Goal: Information Seeking & Learning: Learn about a topic

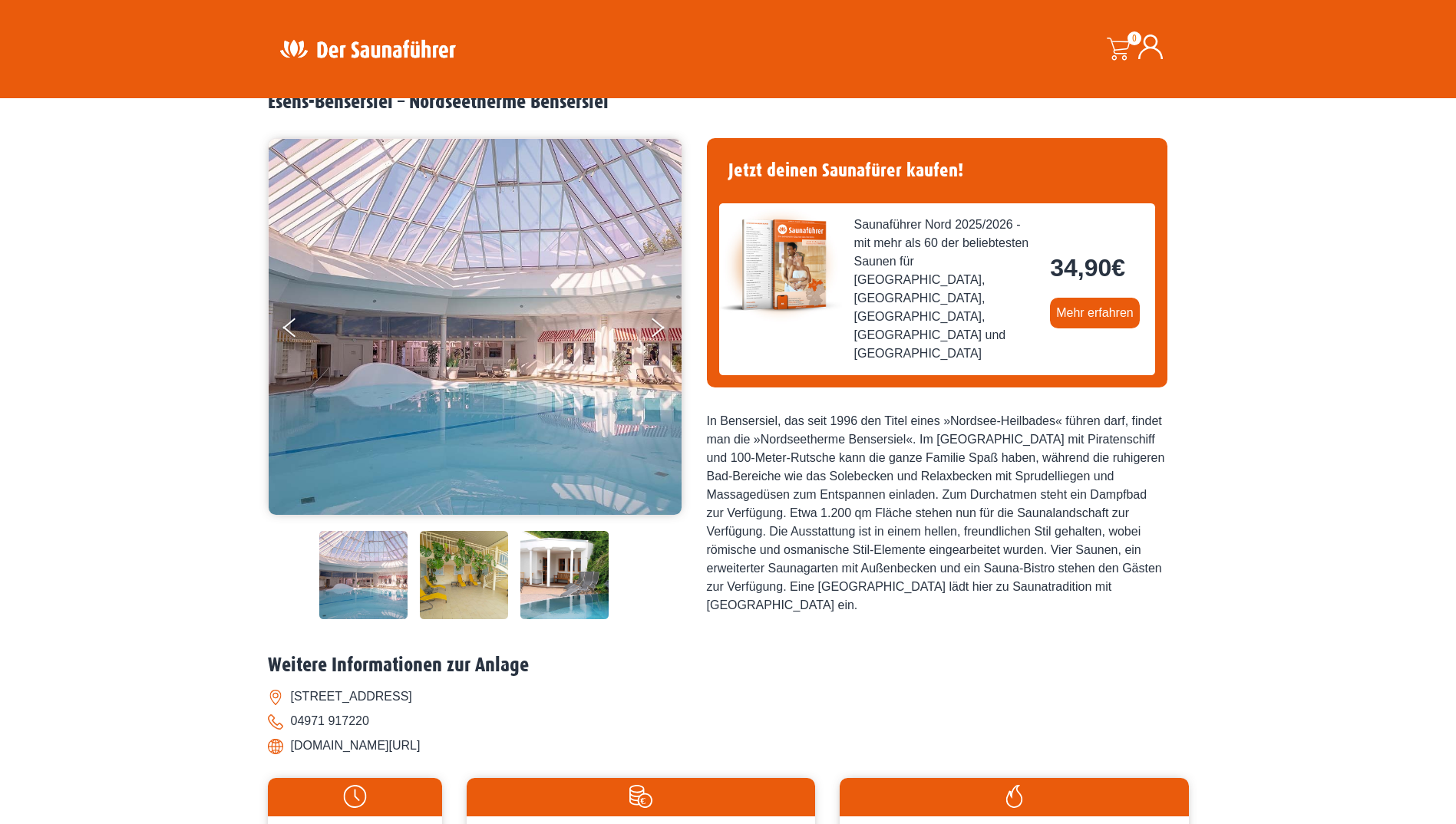
scroll to position [77, 0]
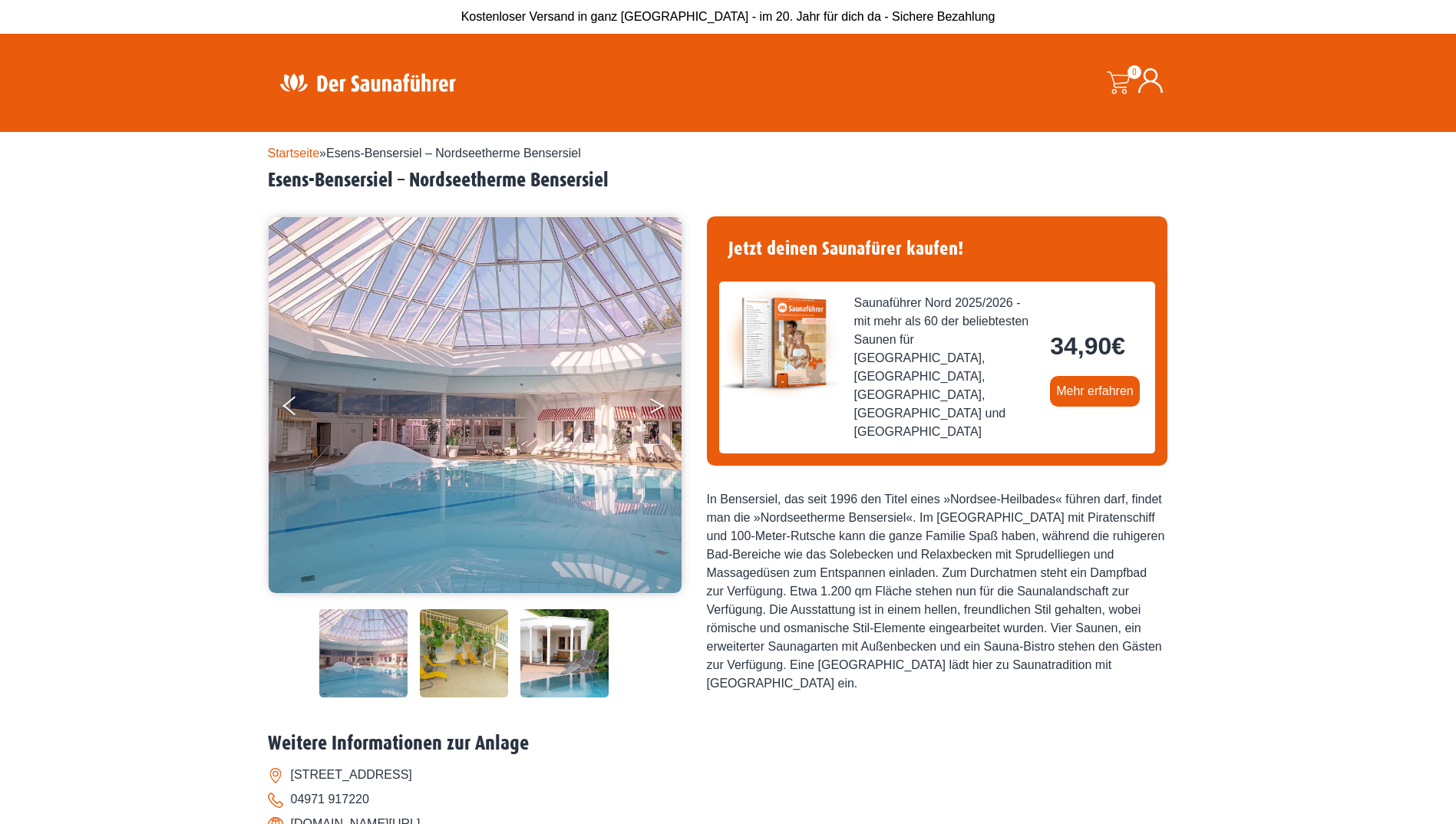
click at [667, 403] on button "Next" at bounding box center [668, 409] width 38 height 38
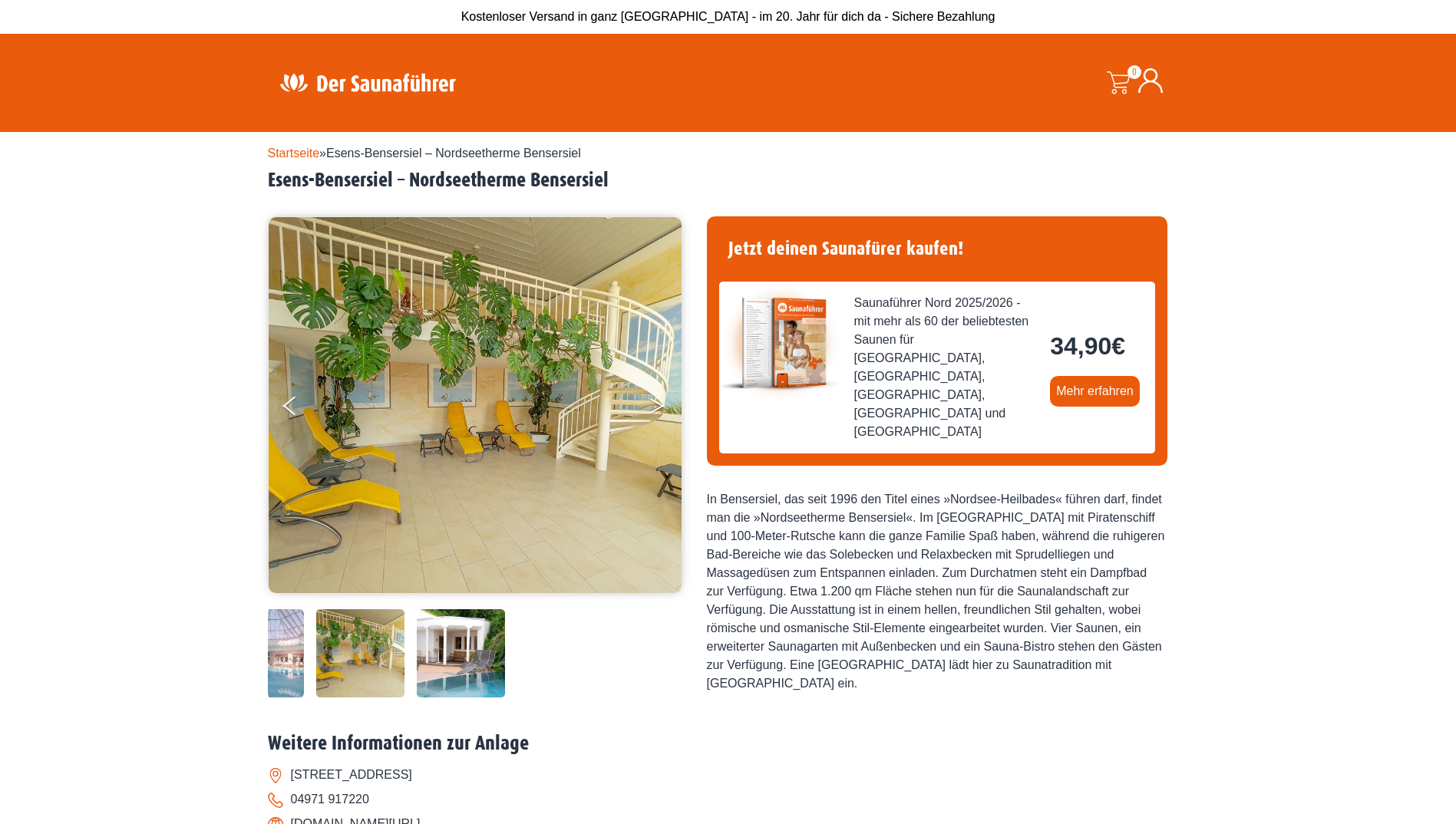
click at [656, 402] on icon "Next" at bounding box center [657, 402] width 14 height 9
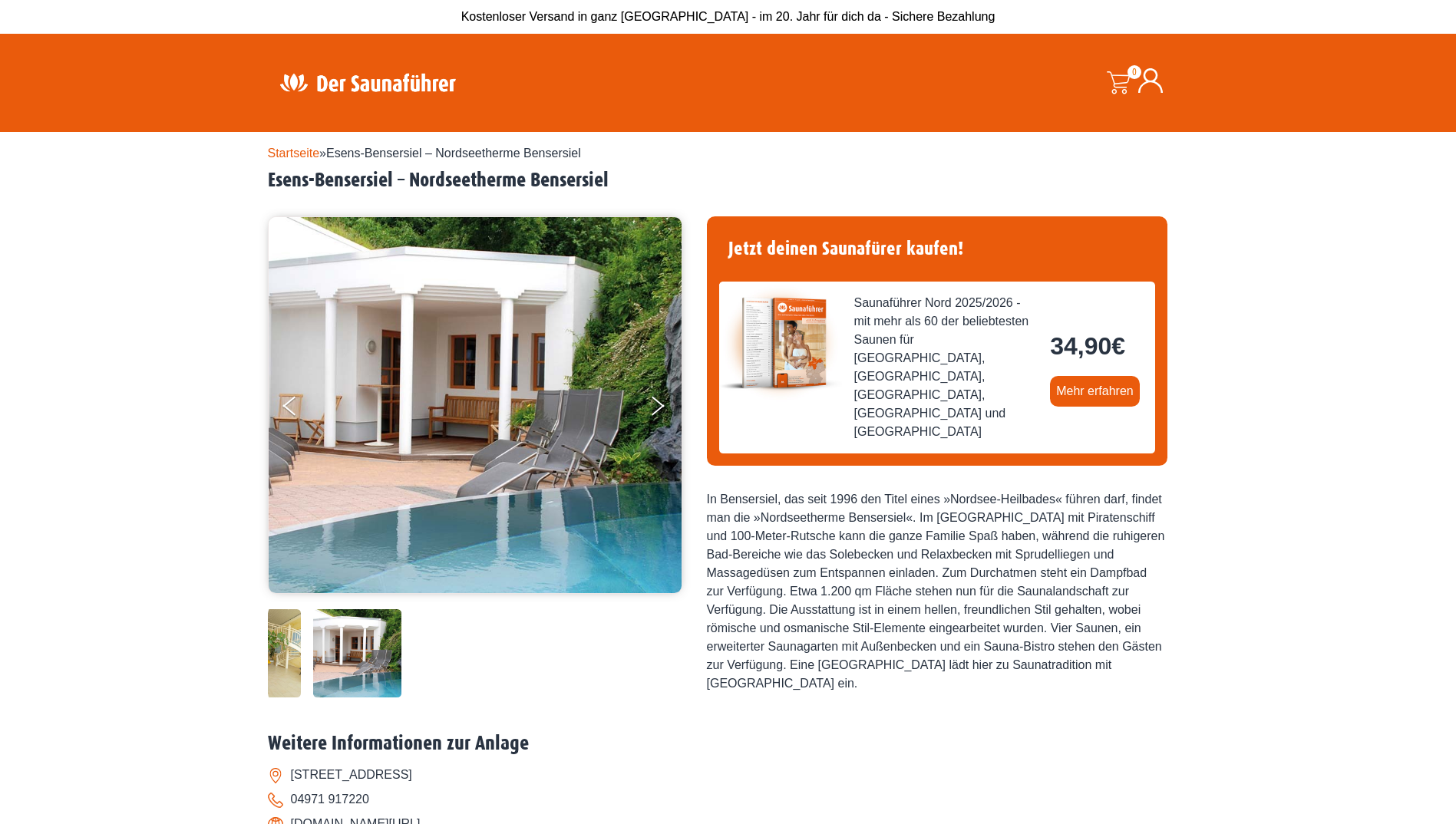
click at [551, 392] on img at bounding box center [475, 405] width 413 height 376
click at [295, 404] on button "Previous" at bounding box center [302, 409] width 38 height 38
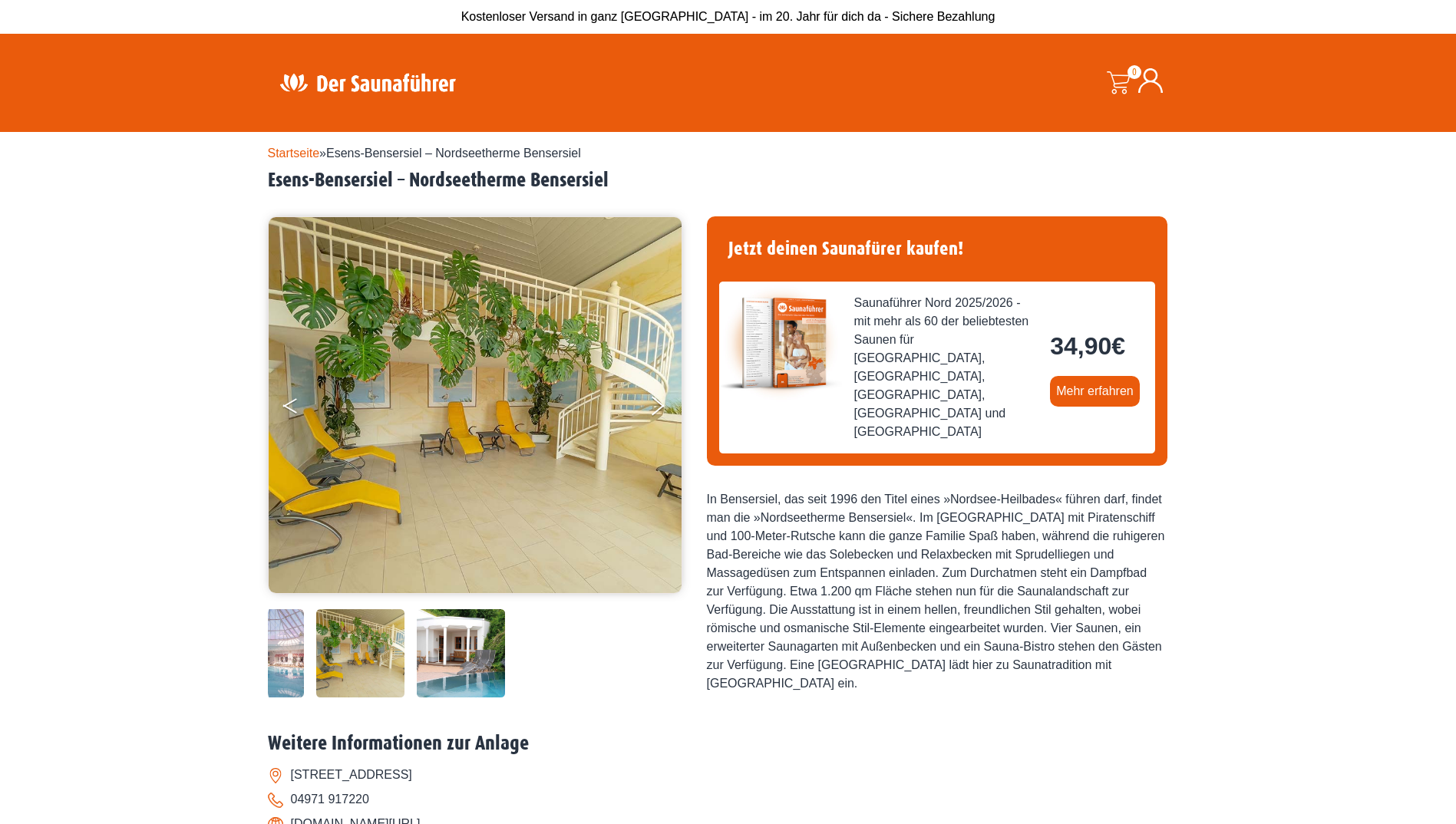
click at [295, 404] on button "Previous" at bounding box center [302, 409] width 38 height 38
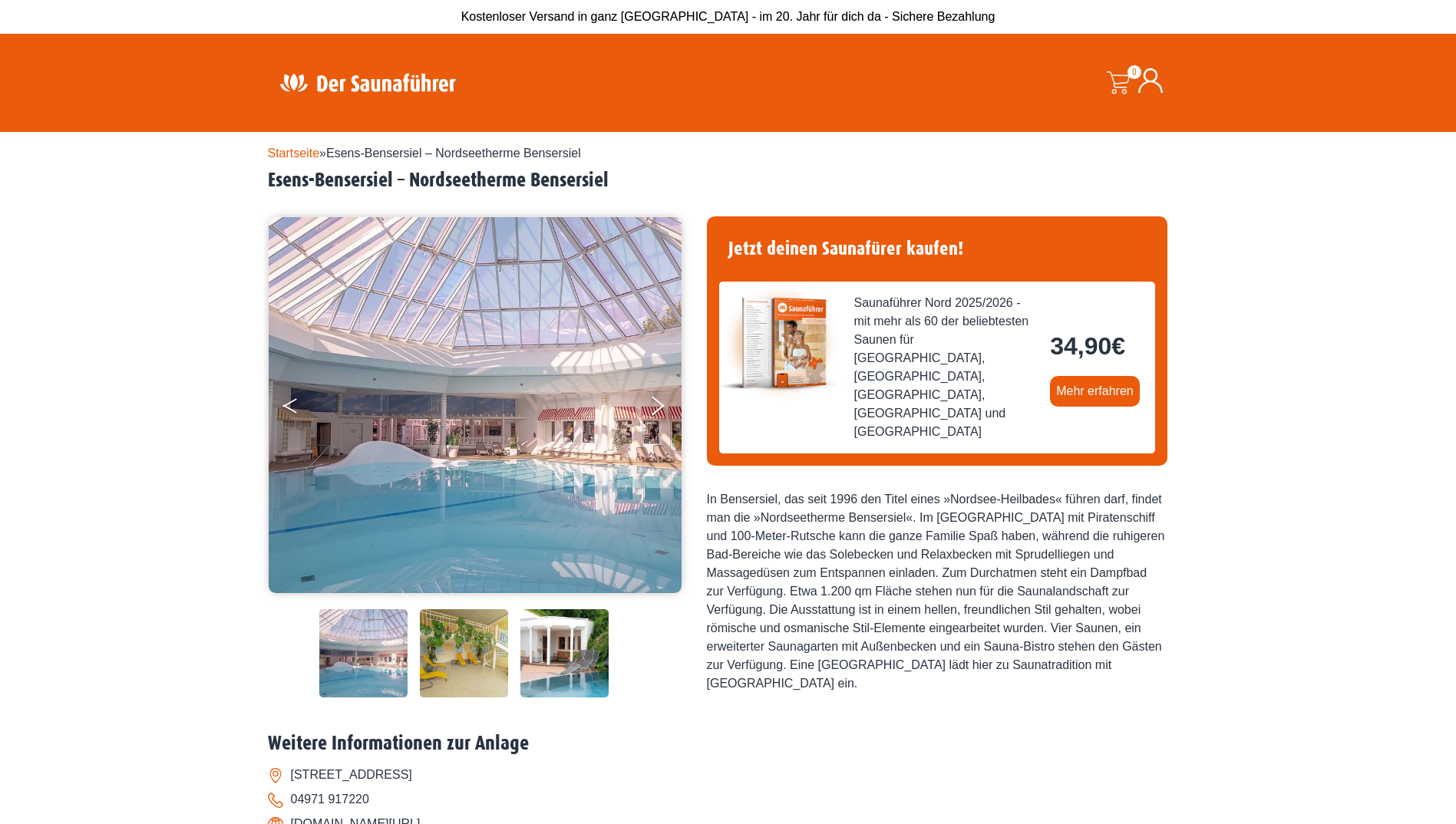
click at [295, 404] on button "Previous" at bounding box center [302, 409] width 38 height 38
